Goal: Navigation & Orientation: Find specific page/section

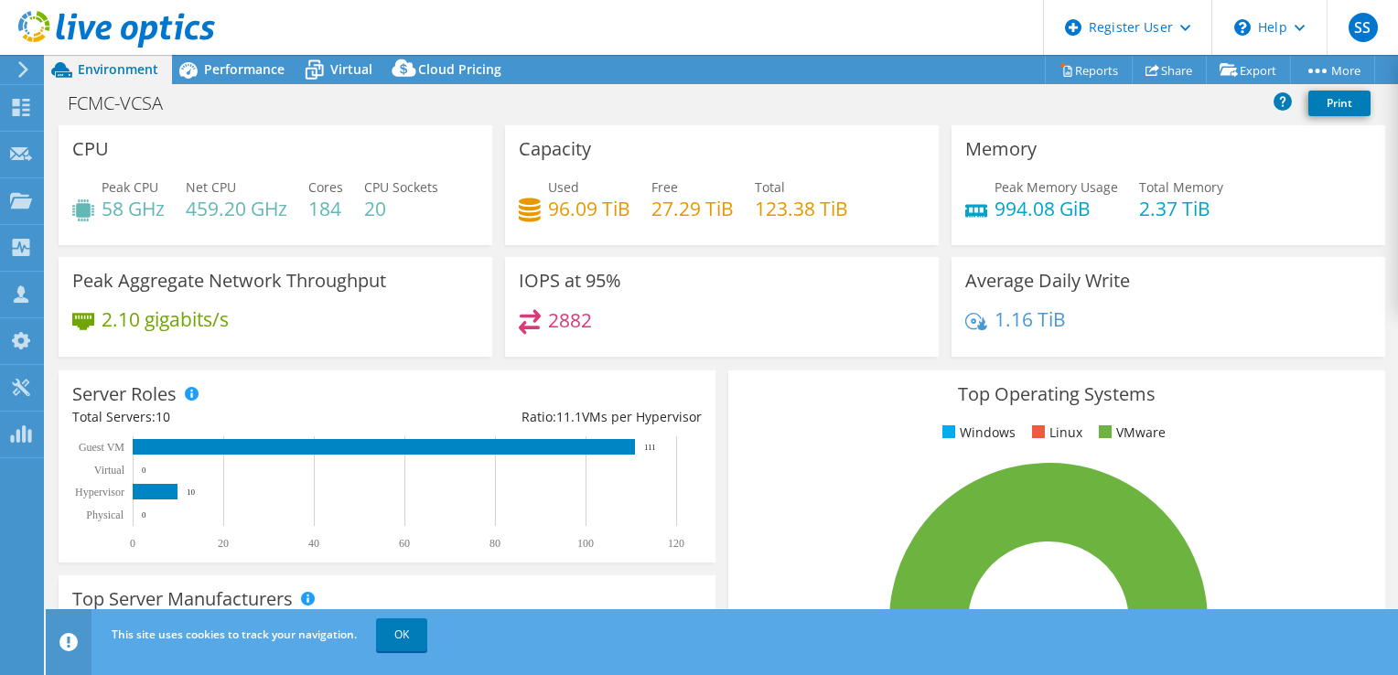
select select "USD"
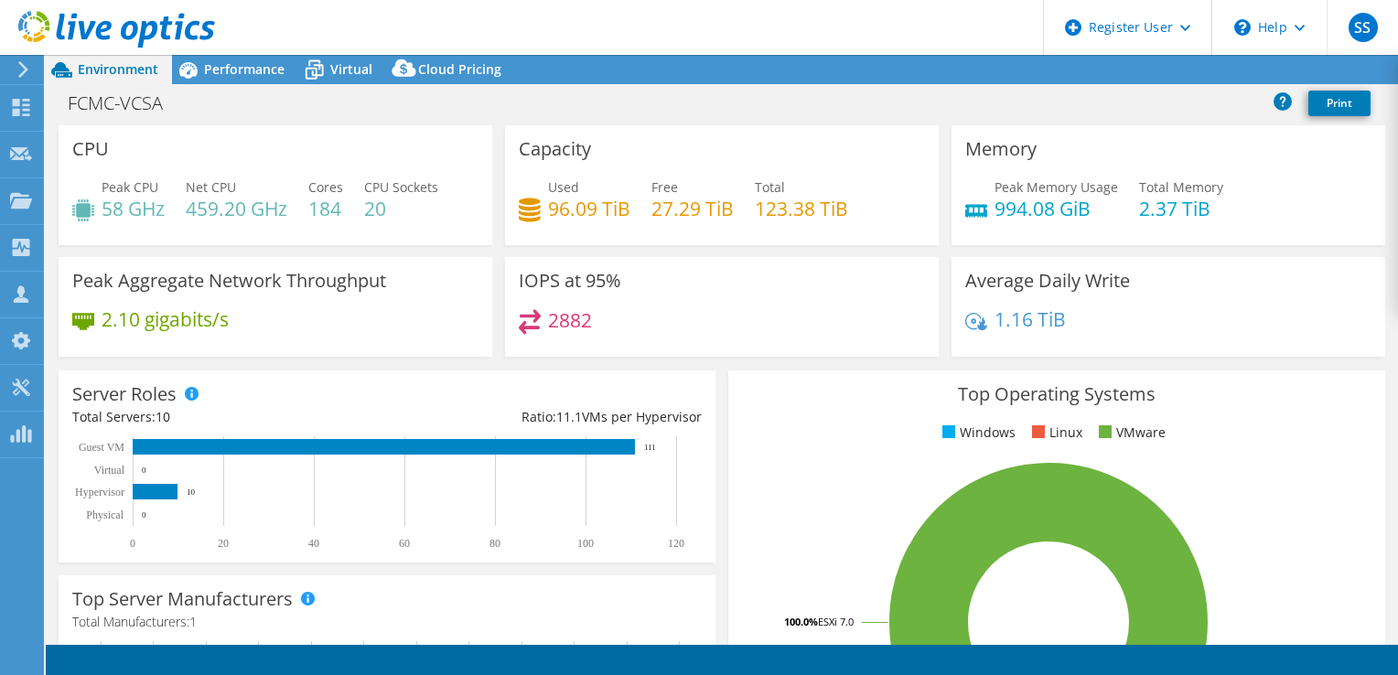
select select "USD"
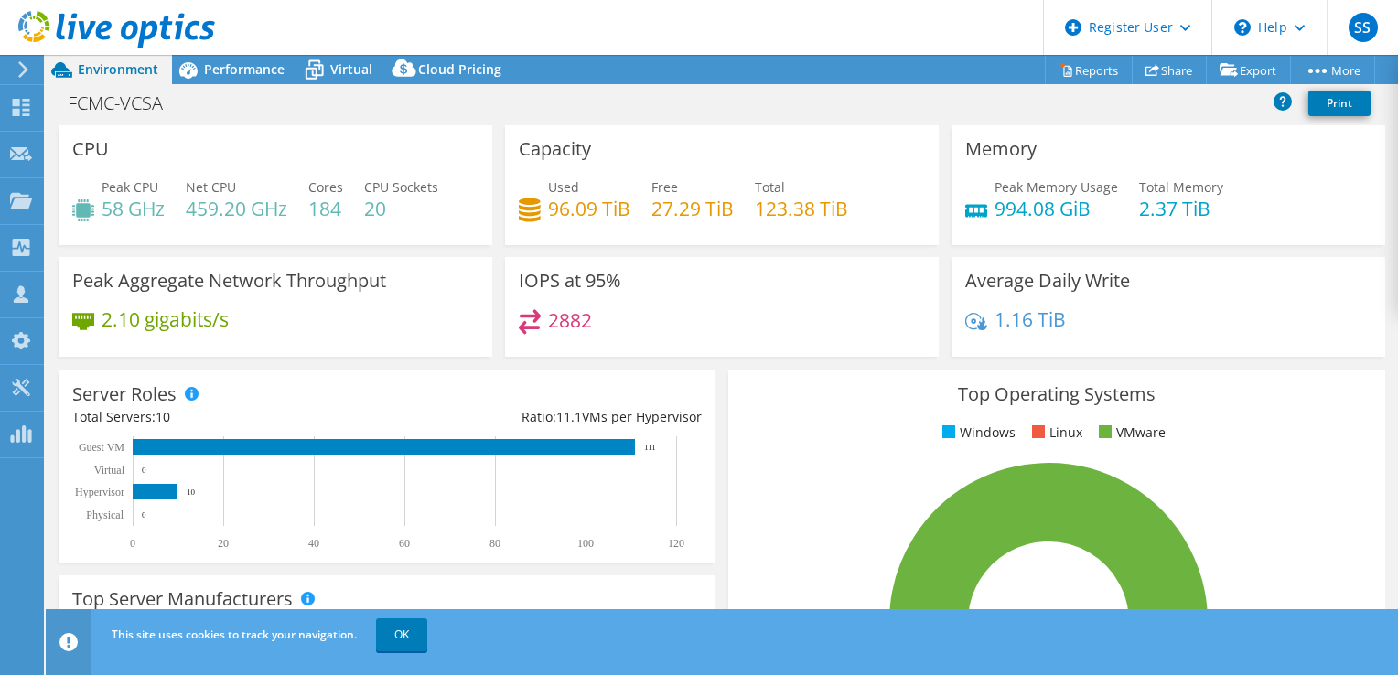
click at [841, 48] on header "SS Dell User [PERSON_NAME] [EMAIL_ADDRESS][DOMAIN_NAME] Dell My Profile Log Out…" at bounding box center [699, 27] width 1398 height 55
click at [673, 74] on div "Project Actions Project Actions Reports Share Export vSAN ReadyNode Sizer" at bounding box center [722, 69] width 1352 height 29
drag, startPoint x: 673, startPoint y: 74, endPoint x: 639, endPoint y: 2, distance: 80.2
click at [639, 2] on div "SS Dell User [PERSON_NAME] [EMAIL_ADDRESS][DOMAIN_NAME] Dell My Profile Log Out…" at bounding box center [699, 337] width 1398 height 675
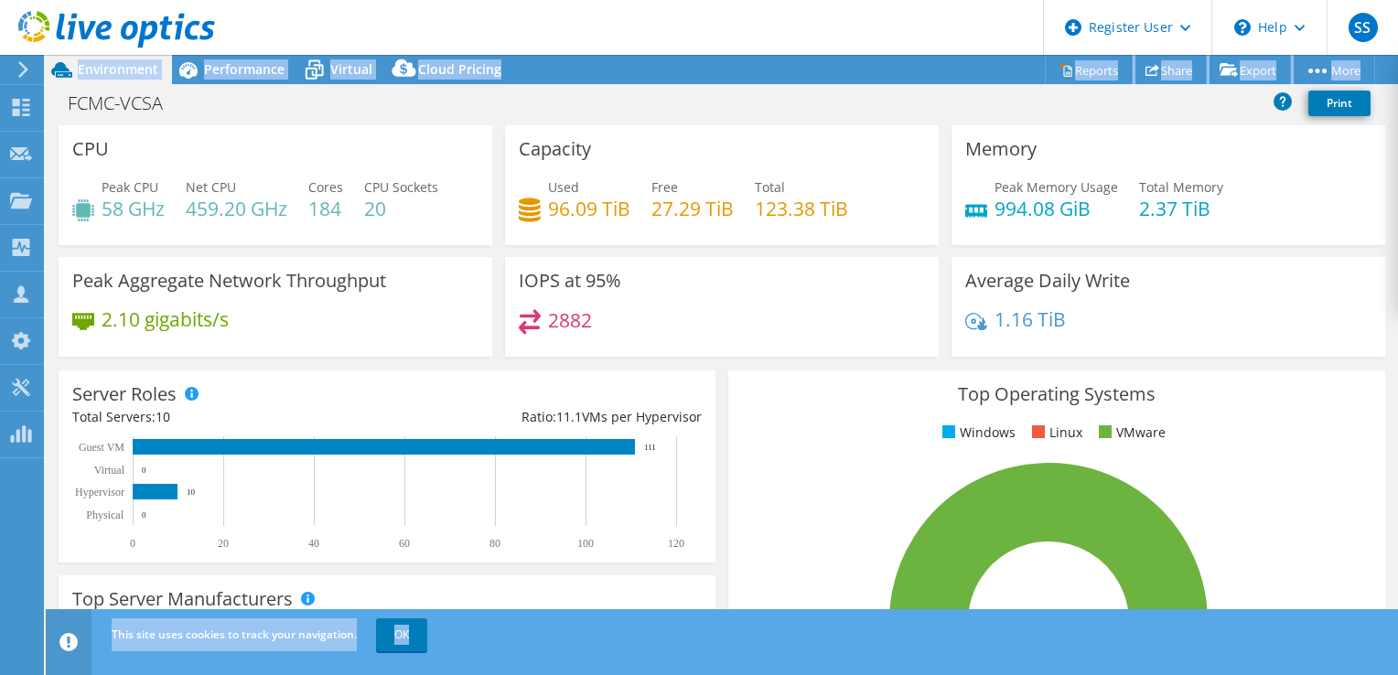
drag, startPoint x: 639, startPoint y: 2, endPoint x: 556, endPoint y: 50, distance: 95.5
click at [556, 50] on header "SS Dell User [PERSON_NAME] [EMAIL_ADDRESS][DOMAIN_NAME] Dell My Profile Log Out…" at bounding box center [699, 27] width 1398 height 55
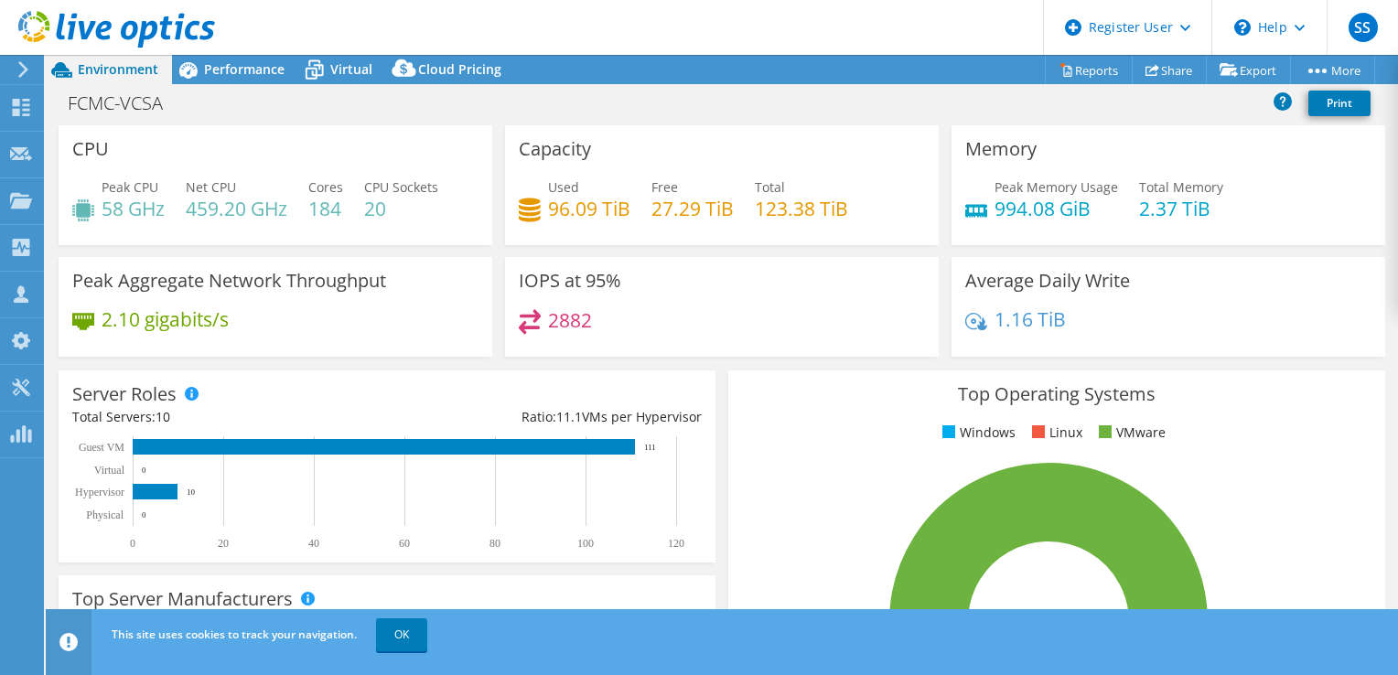
click at [580, 91] on div "FCMC-VCSA Print" at bounding box center [722, 103] width 1352 height 34
